Goal: Transaction & Acquisition: Purchase product/service

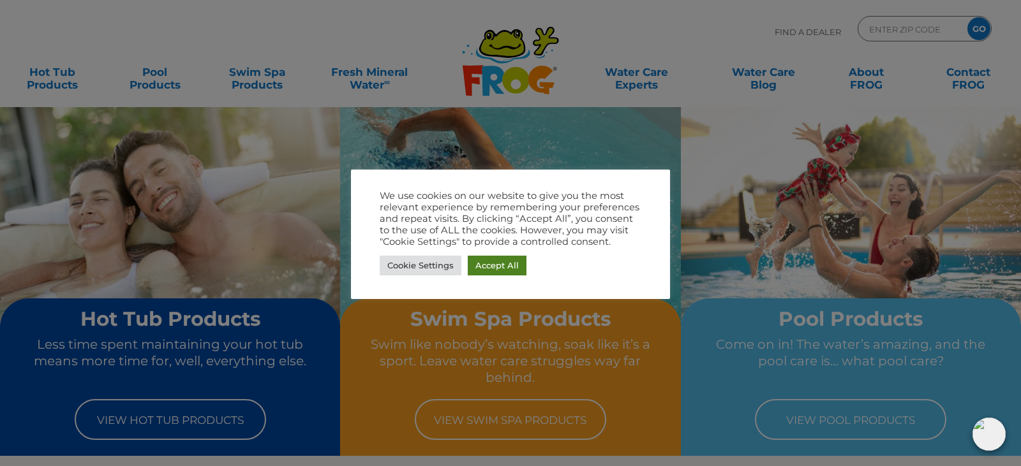
click at [505, 269] on link "Accept All" at bounding box center [497, 266] width 59 height 20
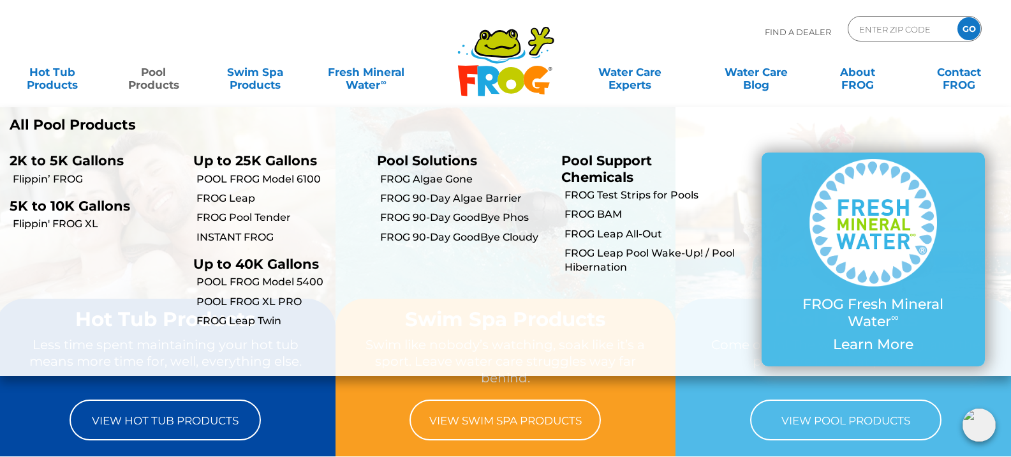
click at [141, 81] on link "Pool Products" at bounding box center [153, 72] width 79 height 26
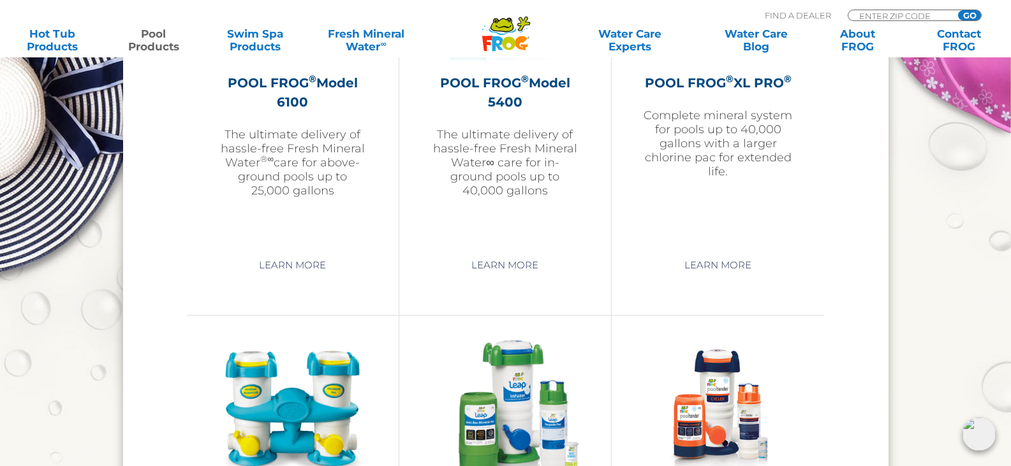
scroll to position [2042, 0]
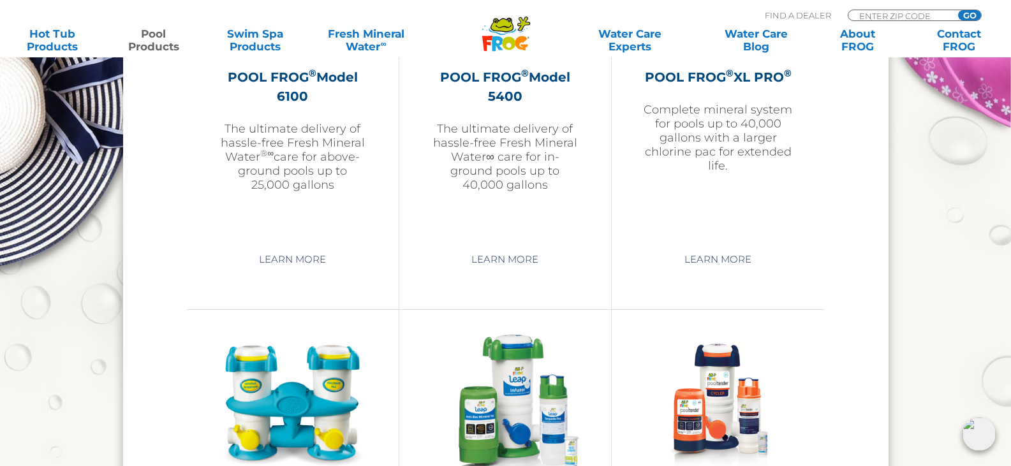
click at [513, 415] on img at bounding box center [505, 403] width 148 height 148
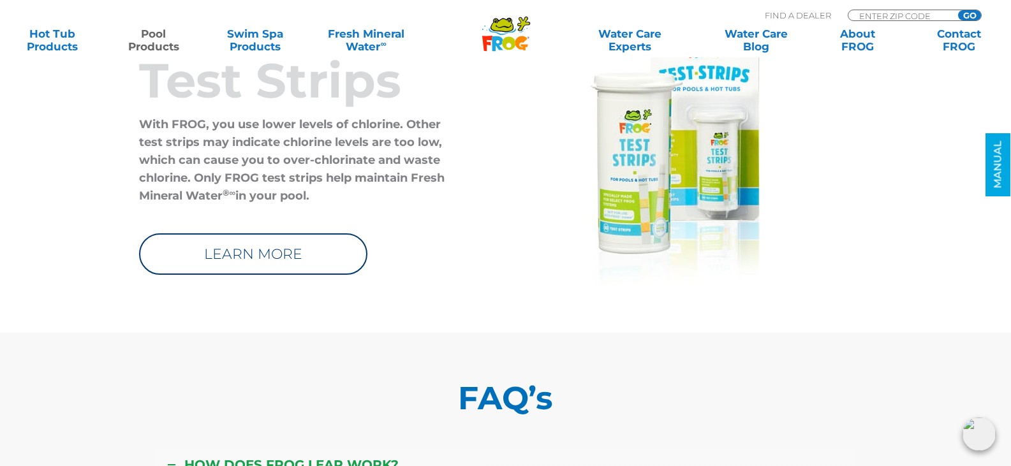
scroll to position [5104, 0]
